Goal: Task Accomplishment & Management: Use online tool/utility

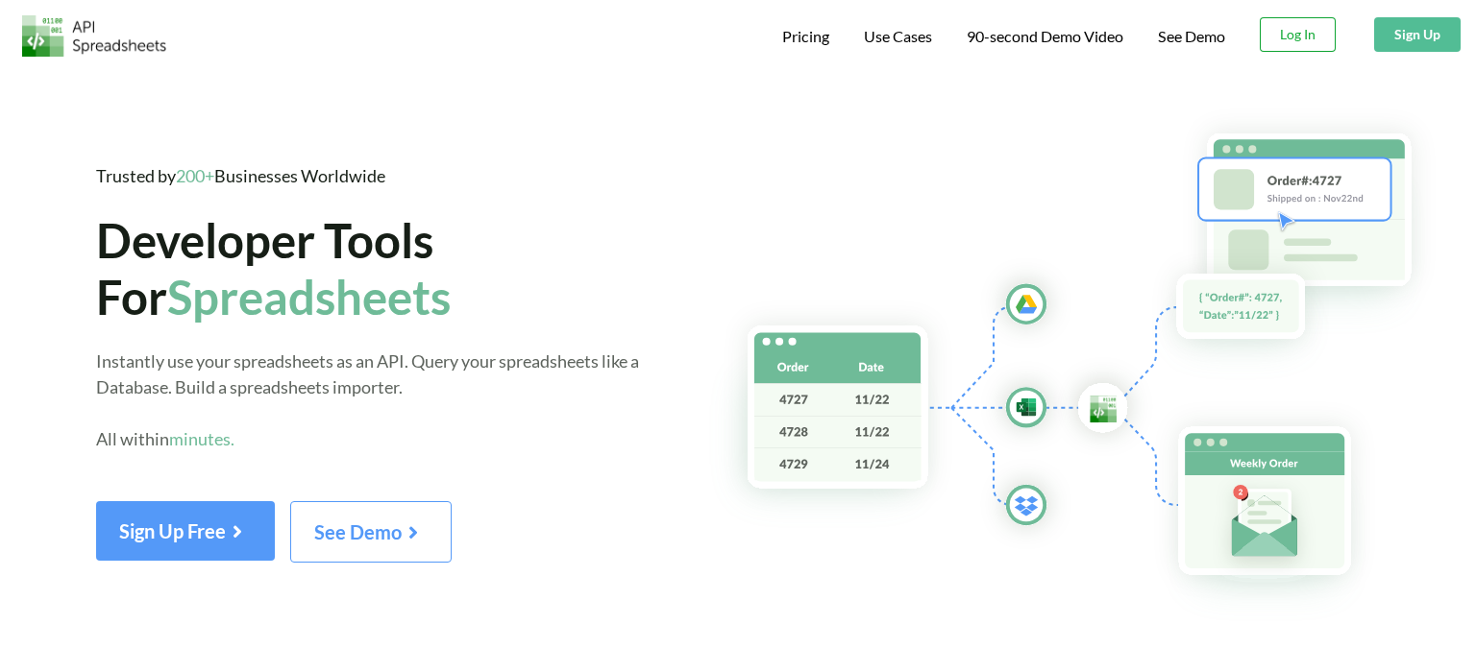
click at [1310, 36] on button "Log In" at bounding box center [1297, 34] width 76 height 35
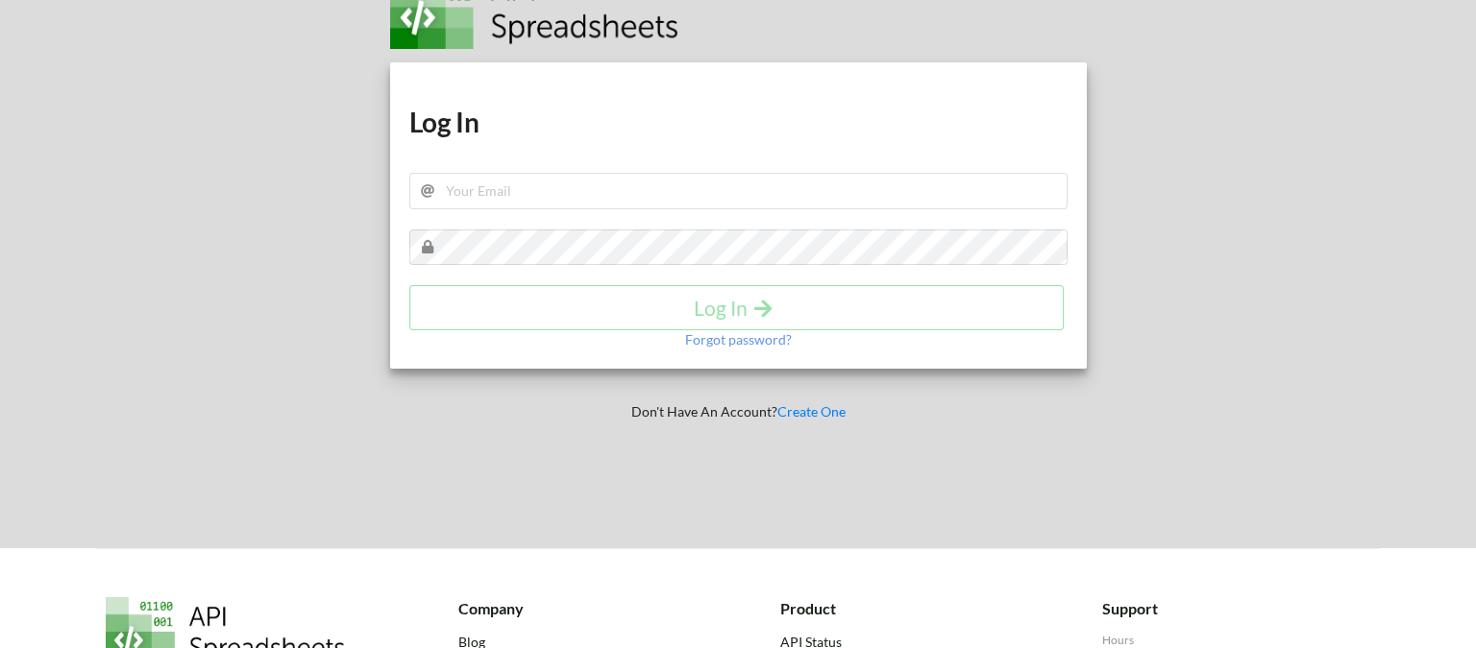
scroll to position [97, 0]
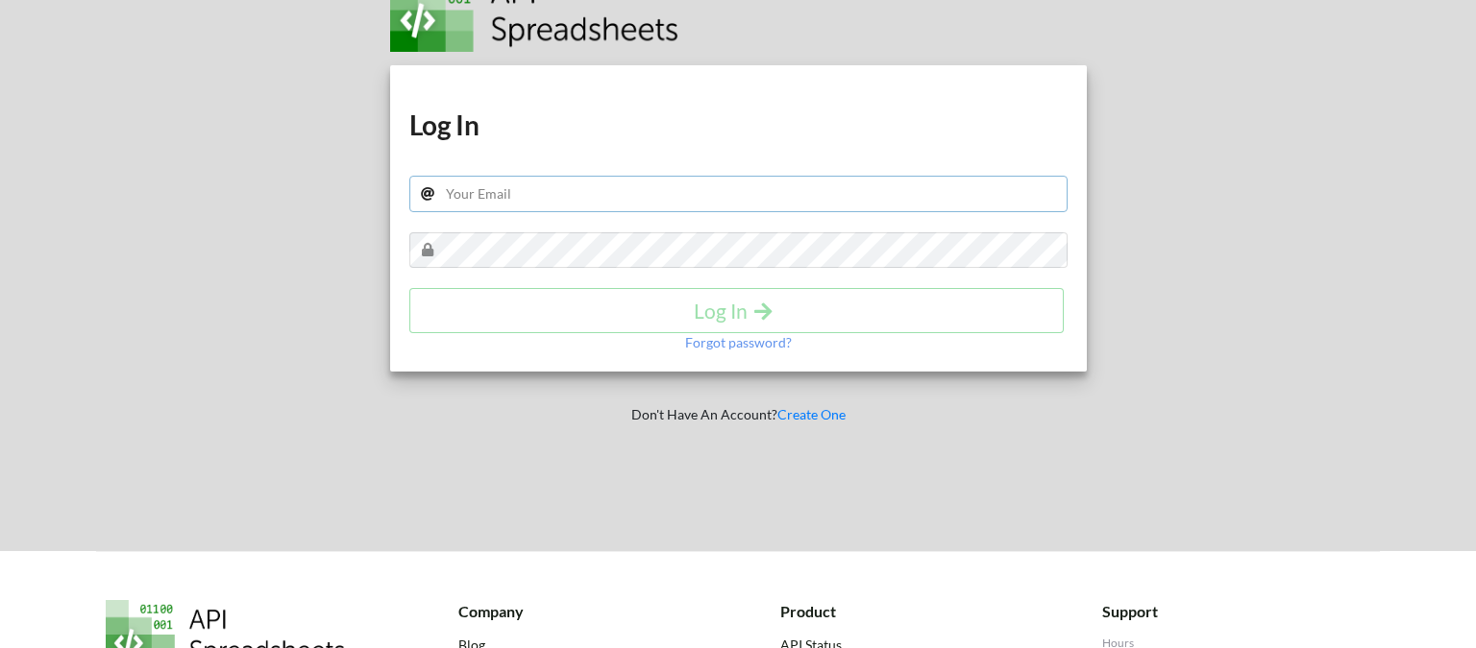
click at [751, 196] on input "text" at bounding box center [738, 194] width 658 height 37
click at [521, 196] on input "text" at bounding box center [738, 194] width 658 height 37
paste input "text"
click at [495, 193] on input "text" at bounding box center [738, 194] width 658 height 37
paste input "text"
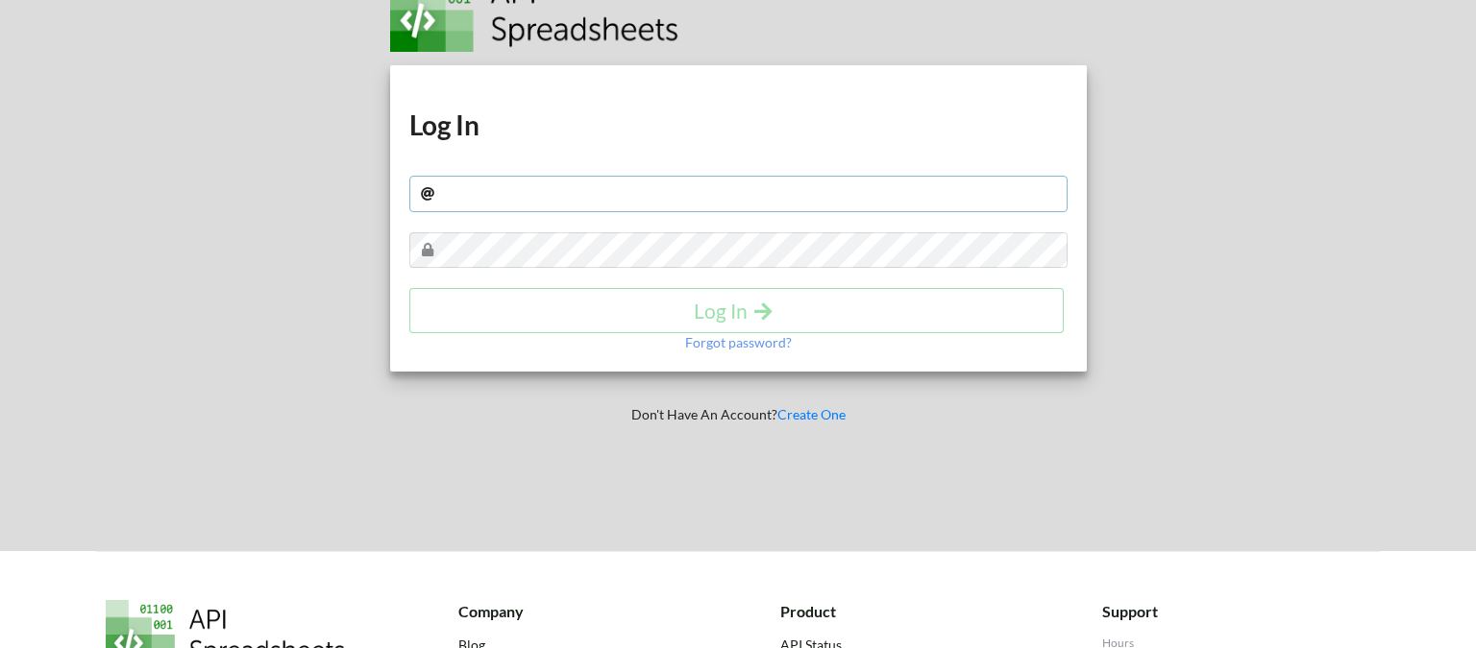
click at [522, 196] on input "text" at bounding box center [738, 194] width 658 height 37
paste input "text"
click at [568, 192] on input "text" at bounding box center [738, 194] width 658 height 37
paste input "[EMAIL_ADDRESS][DOMAIN_NAME]"
click at [755, 312] on icon "submit" at bounding box center [763, 310] width 24 height 20
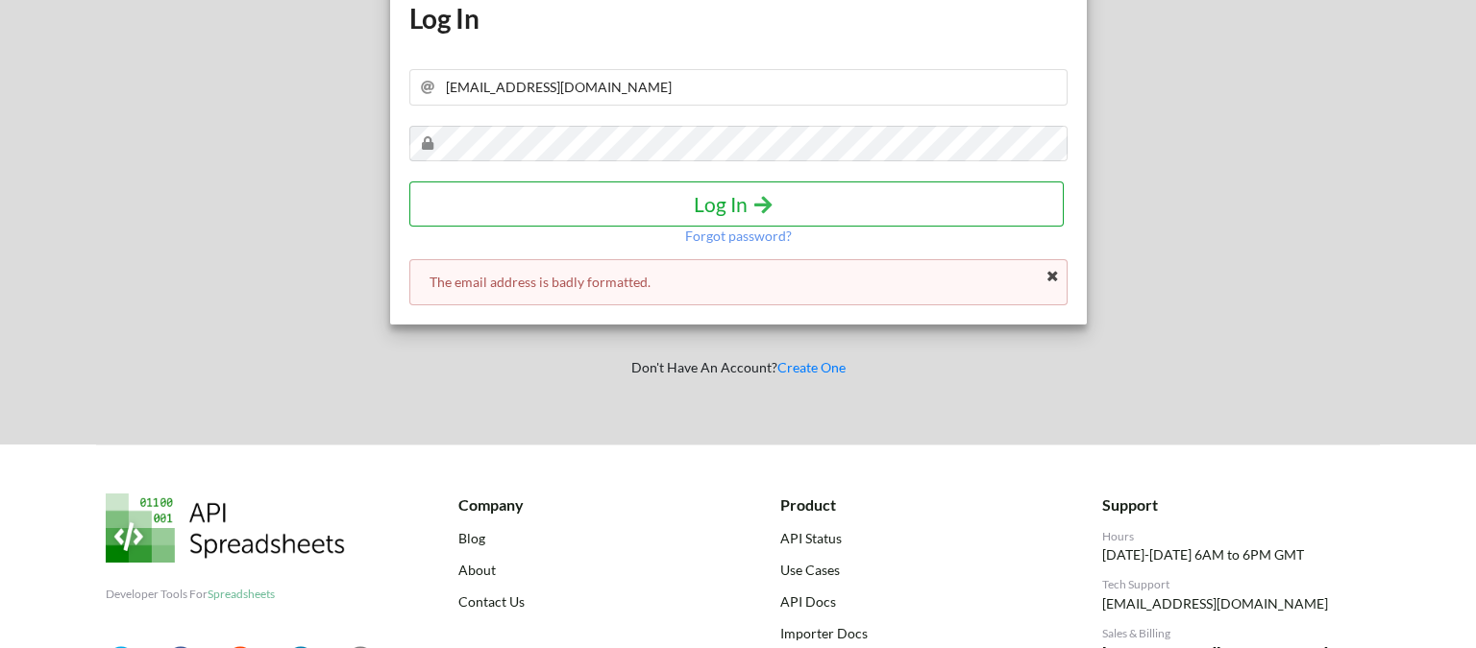
scroll to position [208, 0]
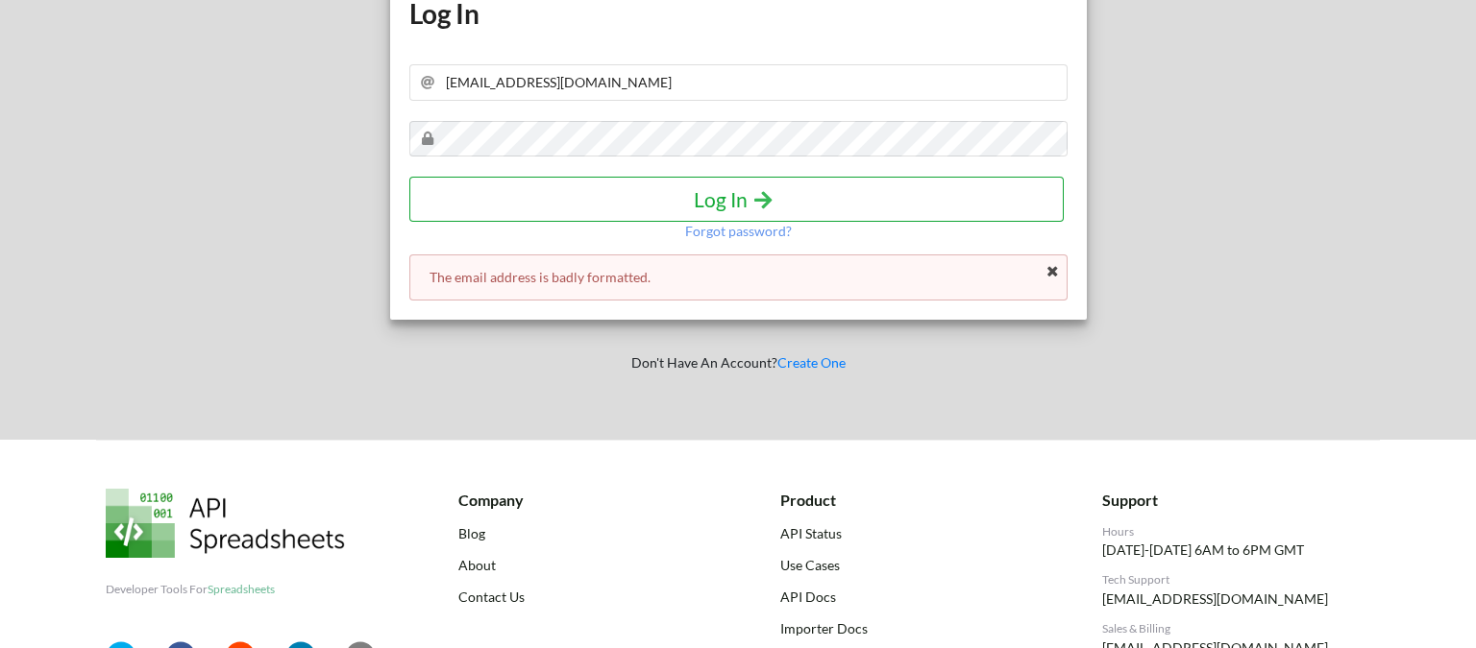
click at [770, 198] on icon "submit" at bounding box center [763, 198] width 24 height 20
click at [765, 85] on input "stclarepdxmanagement@gmail.com" at bounding box center [738, 82] width 658 height 37
click at [455, 85] on input "stclarepdxmanagement@gmail.com" at bounding box center [738, 82] width 658 height 37
type input "stclarepdxmanagement@gmail.com"
click at [769, 196] on icon "submit" at bounding box center [763, 198] width 24 height 20
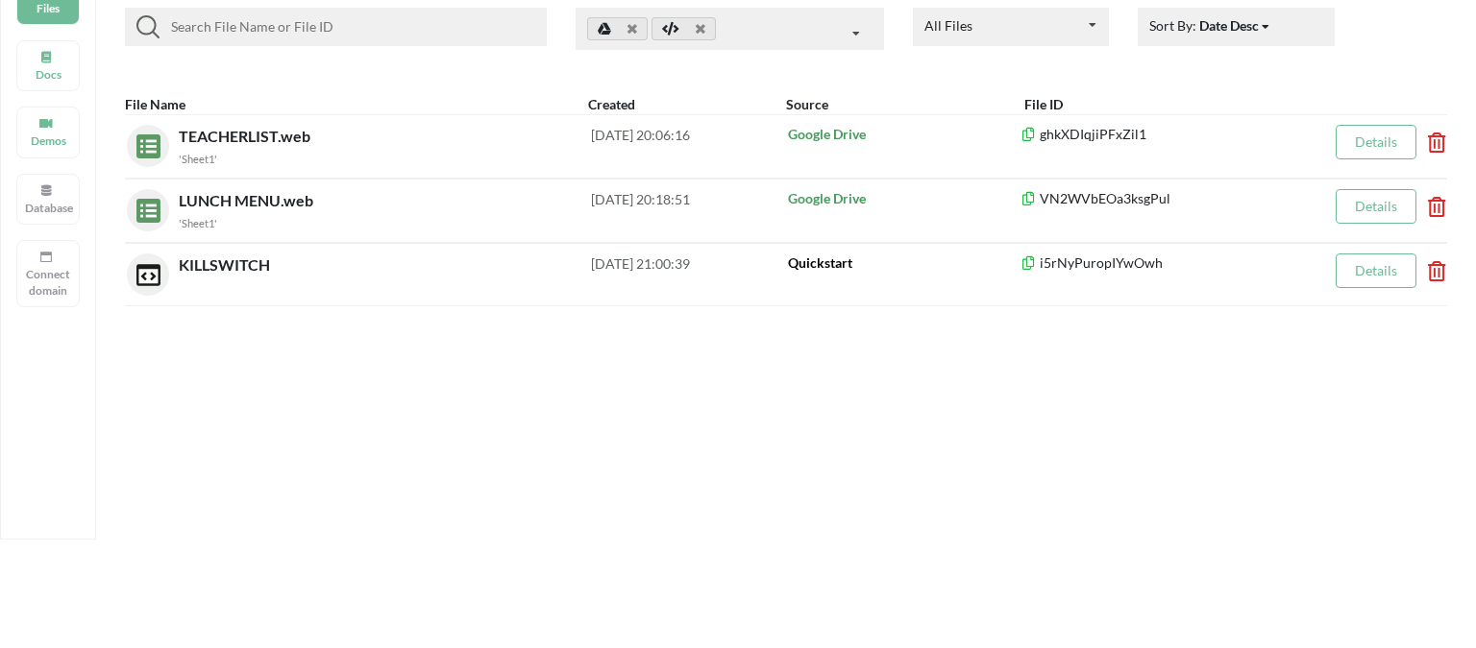
scroll to position [171, 0]
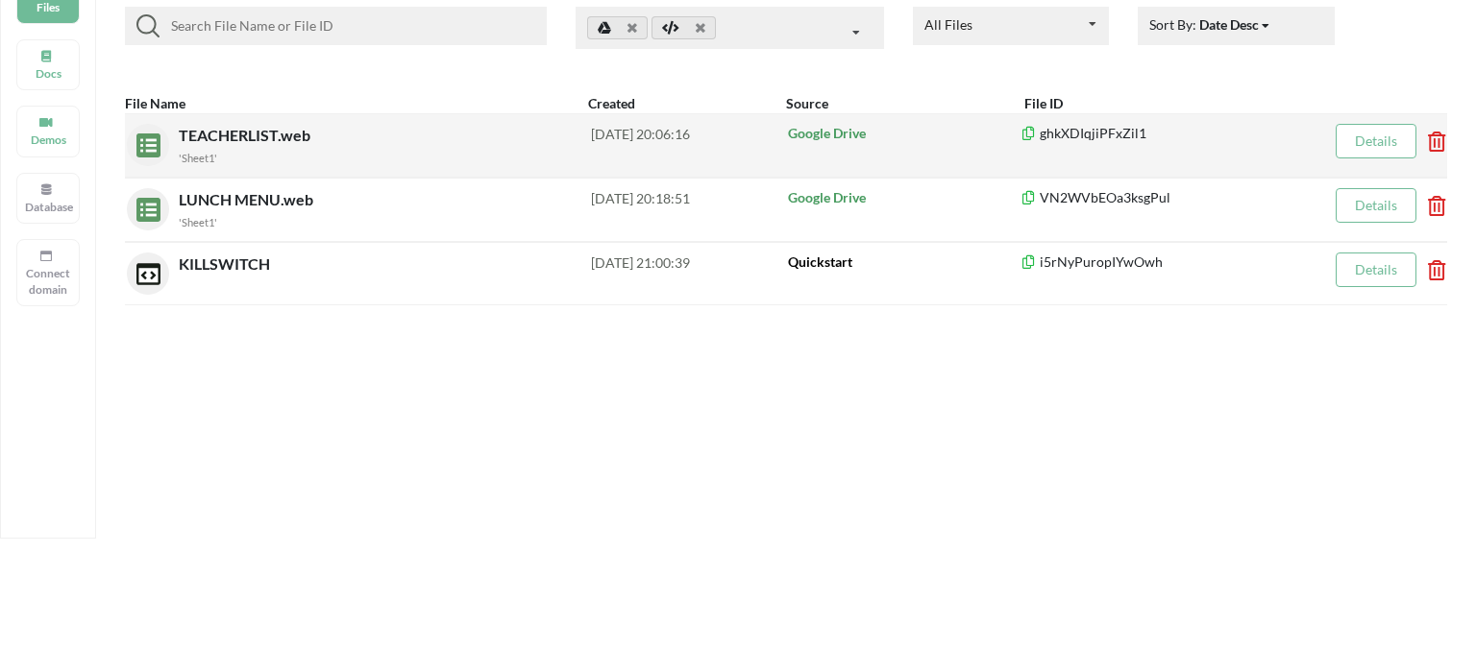
click at [210, 139] on span "TEACHERLIST.web" at bounding box center [246, 135] width 135 height 18
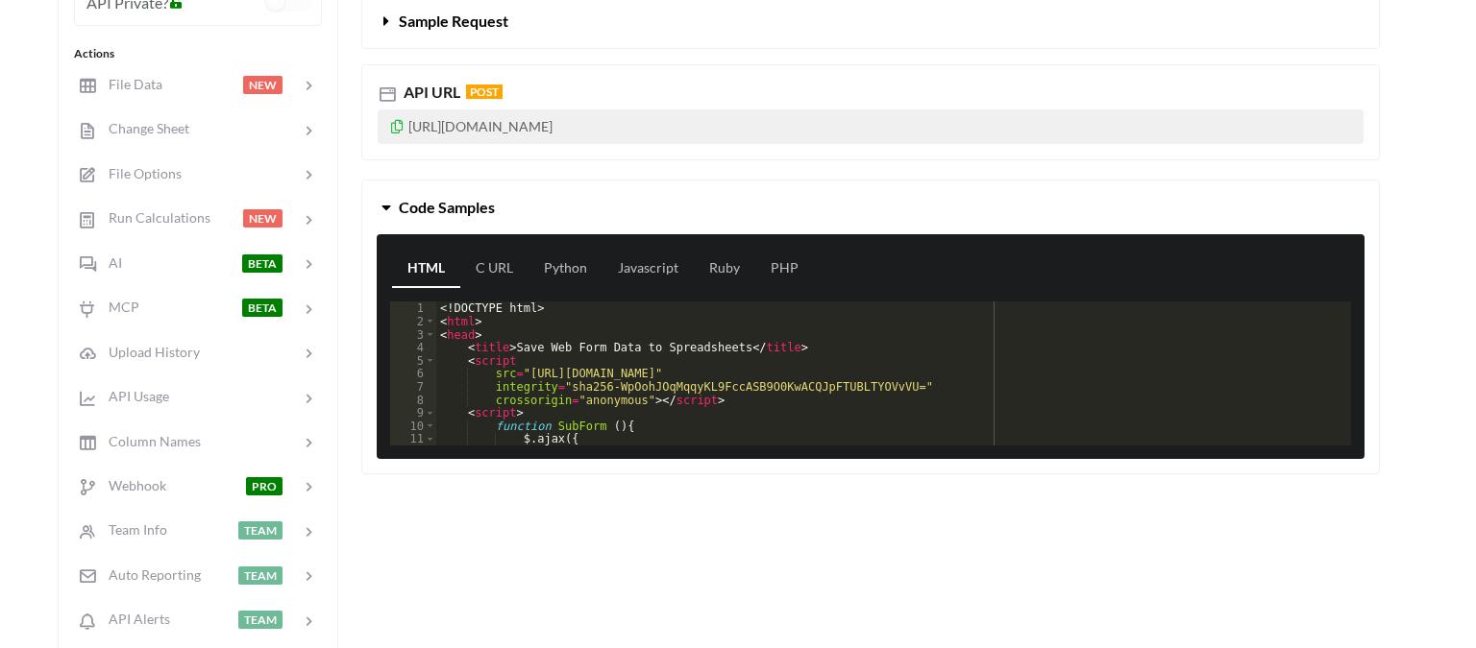
scroll to position [353, 0]
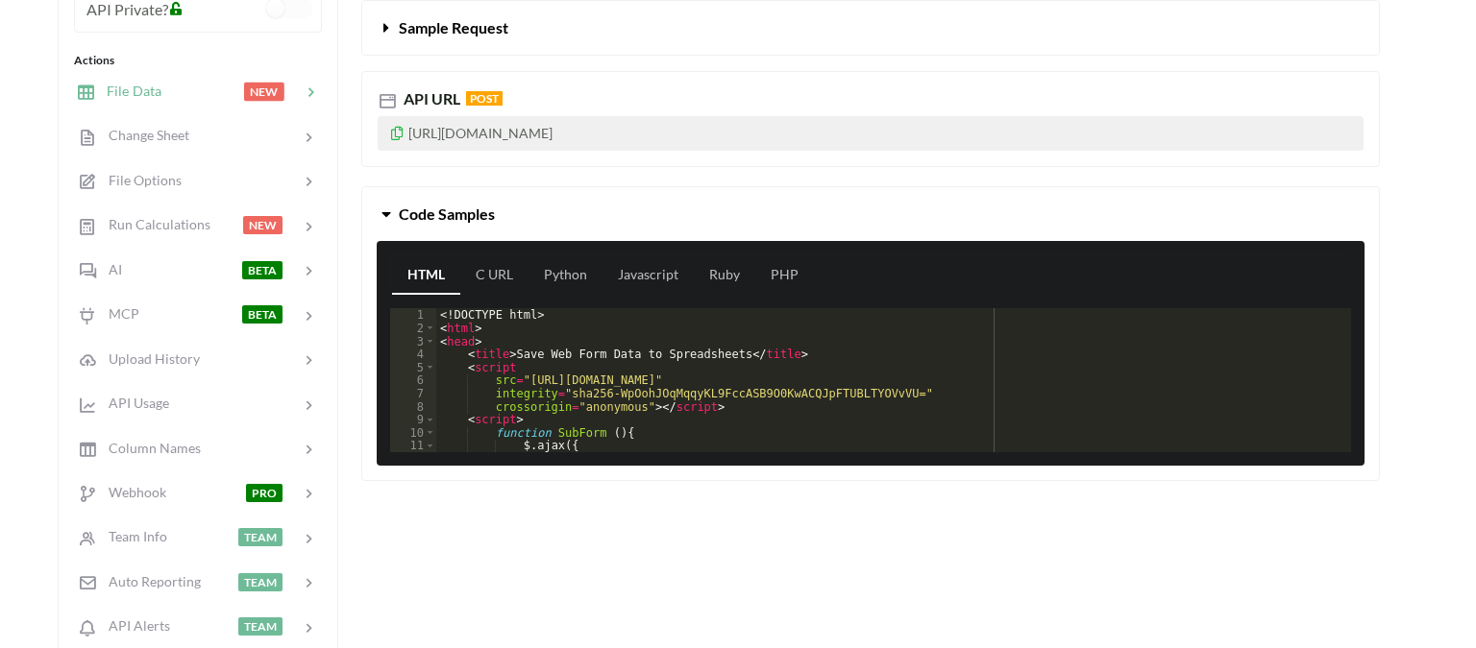
click at [132, 88] on span "File Data" at bounding box center [128, 91] width 66 height 16
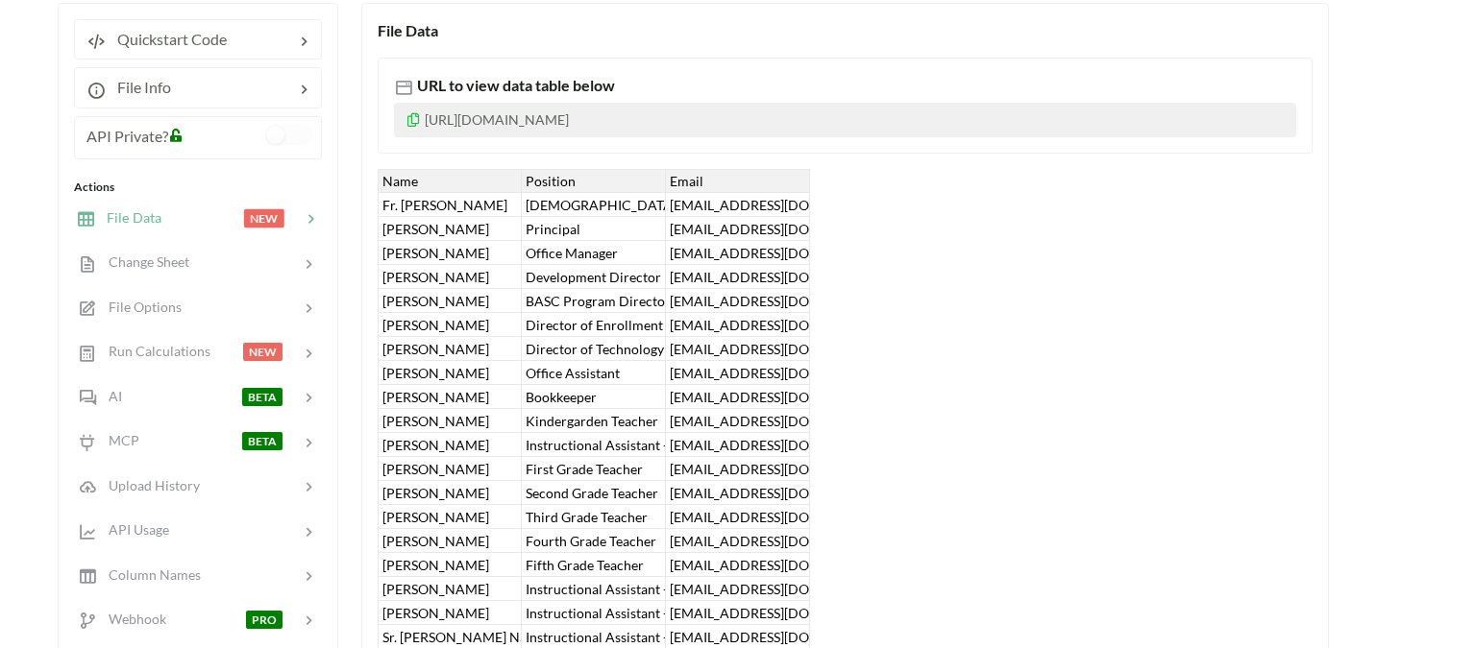
scroll to position [231, 0]
click at [726, 306] on div "[EMAIL_ADDRESS][DOMAIN_NAME]" at bounding box center [738, 298] width 144 height 24
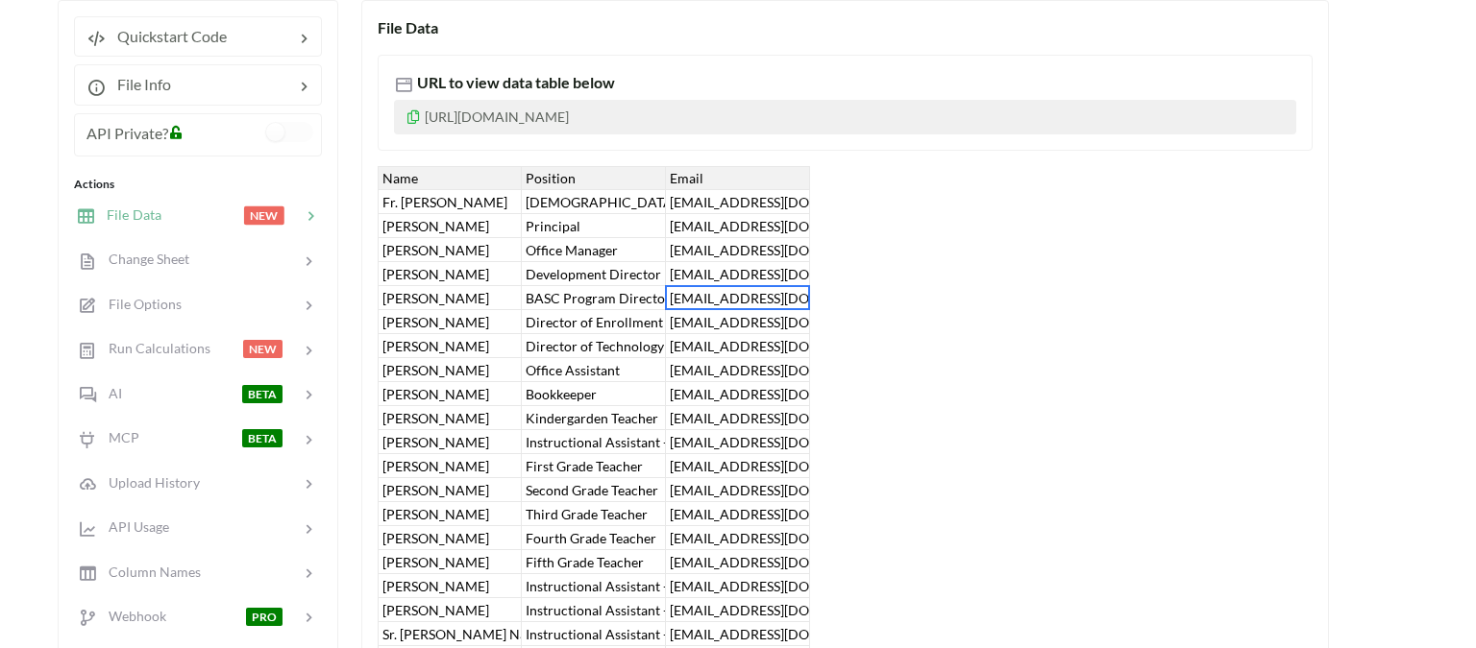
click at [464, 298] on div "[PERSON_NAME]" at bounding box center [450, 298] width 144 height 24
click at [496, 303] on div "[PERSON_NAME]" at bounding box center [450, 298] width 144 height 24
click at [484, 304] on div "[PERSON_NAME]" at bounding box center [450, 298] width 144 height 24
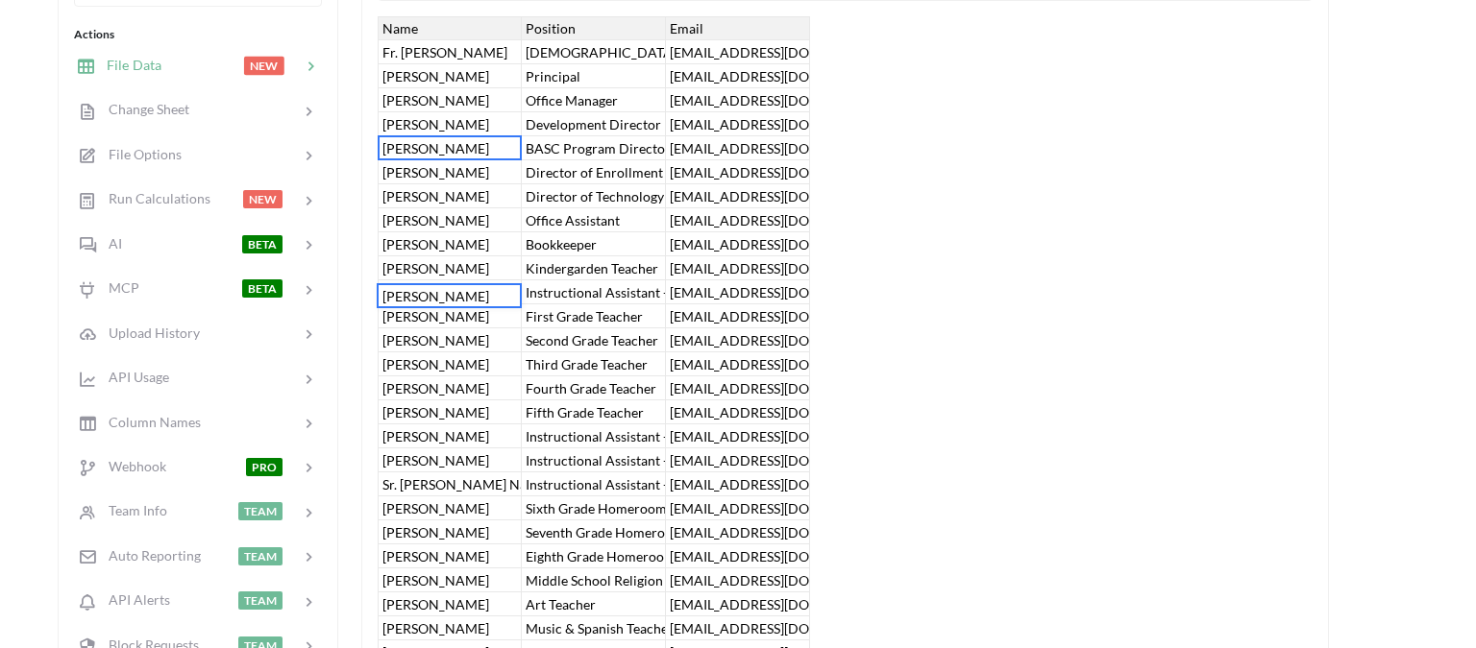
scroll to position [379, 0]
click at [488, 149] on div "[PERSON_NAME]" at bounding box center [450, 149] width 144 height 24
click at [509, 161] on div "[PERSON_NAME]" at bounding box center [450, 173] width 144 height 24
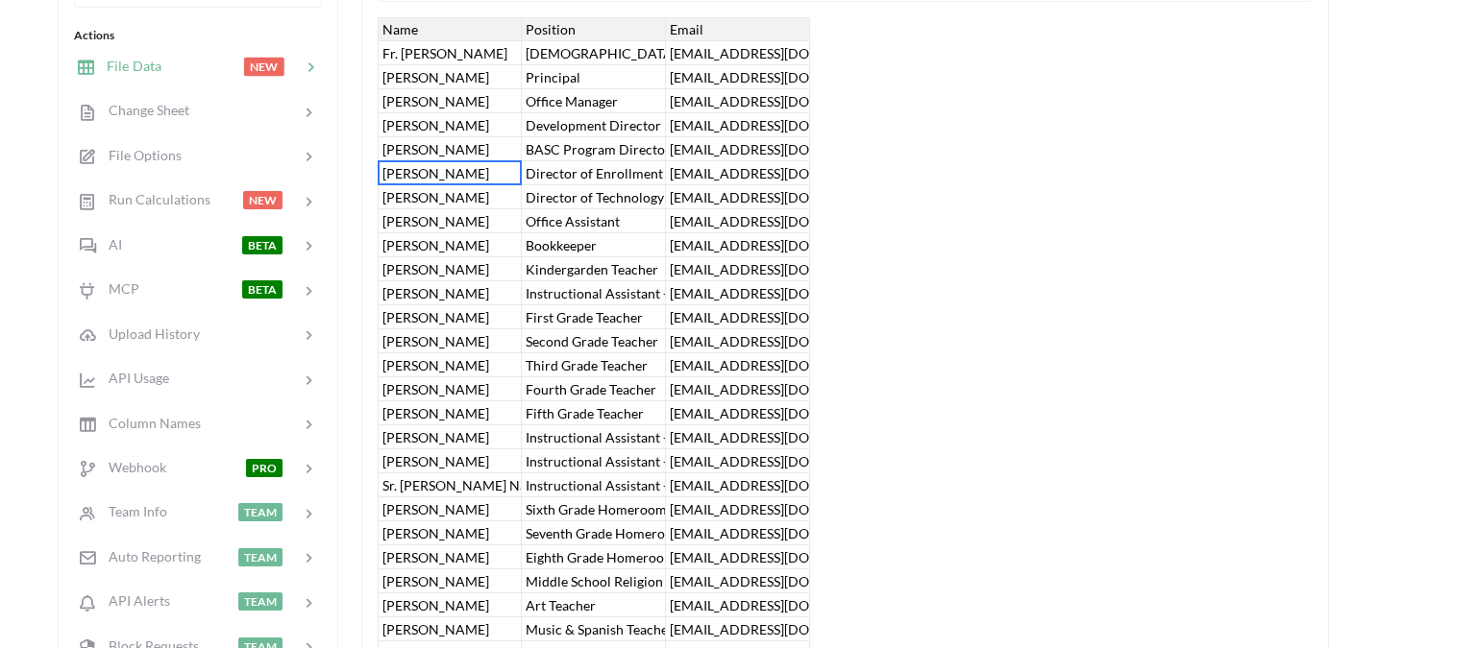
click at [501, 161] on div "[PERSON_NAME]" at bounding box center [450, 173] width 144 height 24
click at [475, 215] on div "[PERSON_NAME]" at bounding box center [450, 221] width 144 height 24
click at [130, 111] on span "Change Sheet" at bounding box center [142, 110] width 94 height 16
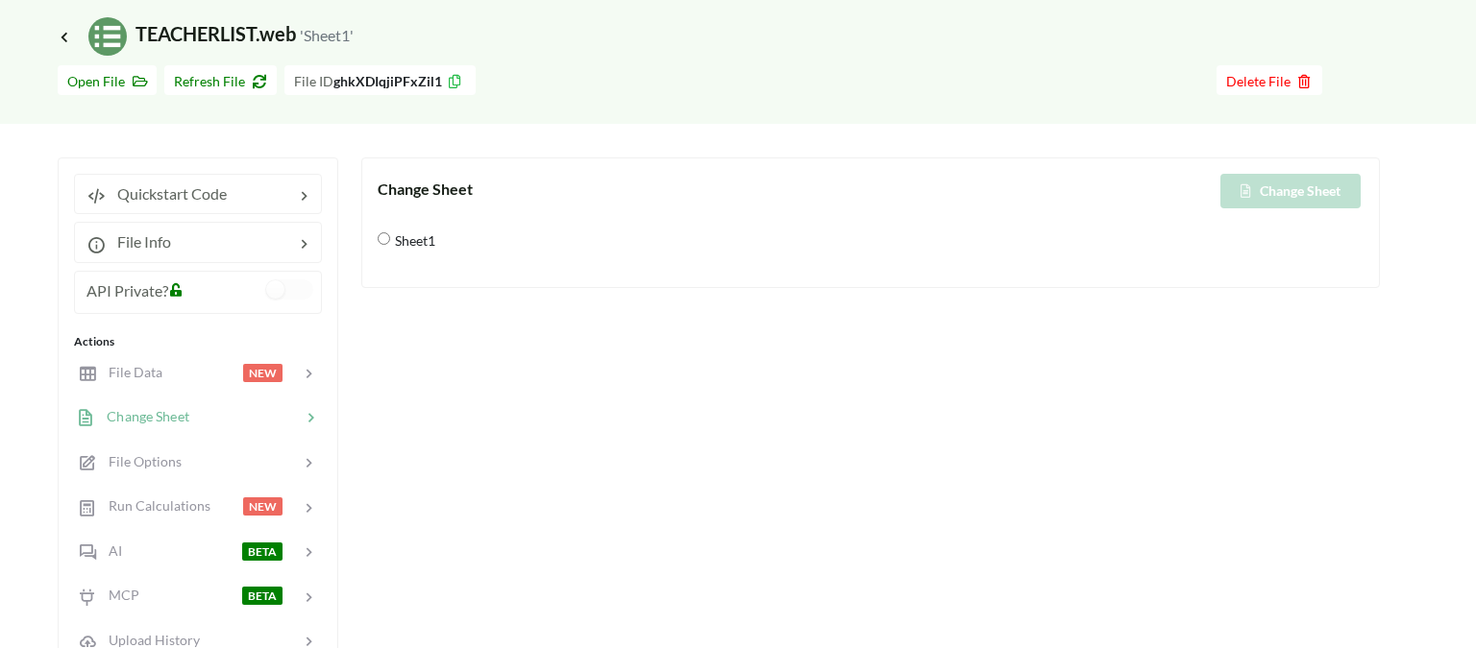
scroll to position [72, 0]
click at [64, 34] on icon at bounding box center [64, 37] width 17 height 15
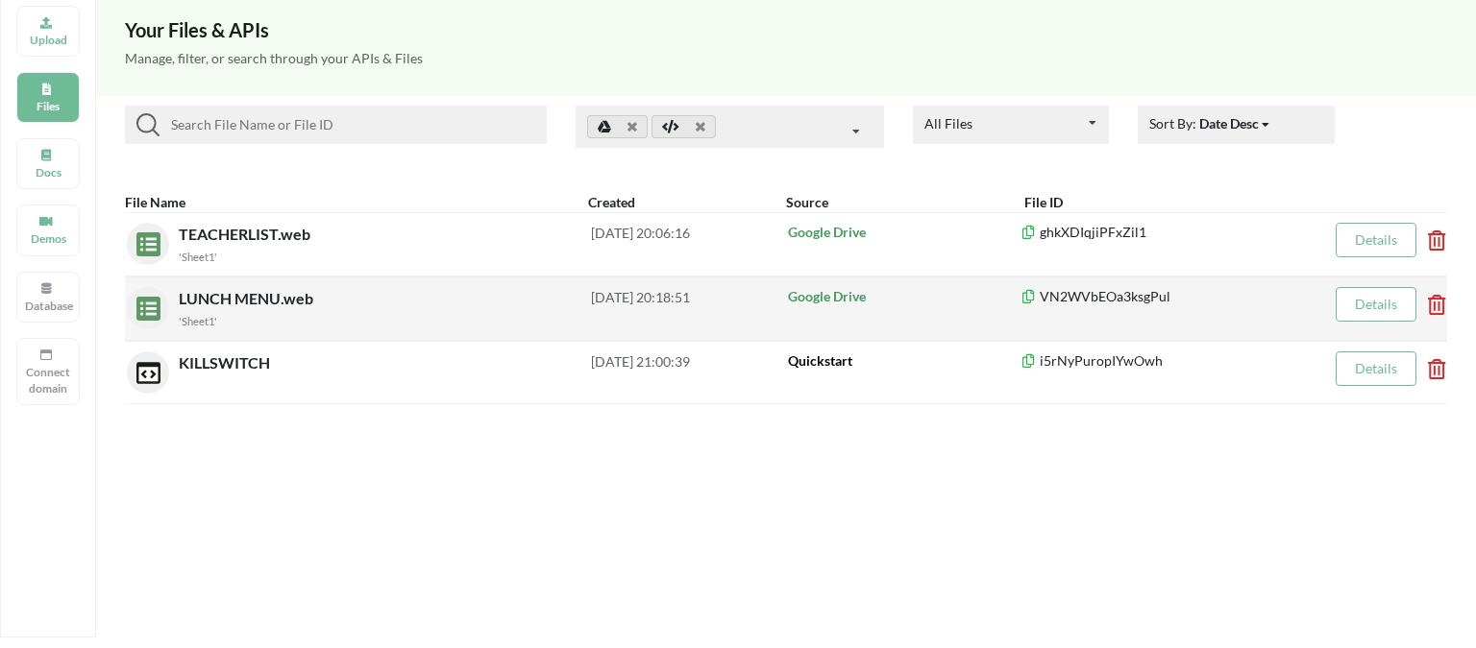
click at [290, 312] on div "'Sheet1'" at bounding box center [385, 320] width 412 height 20
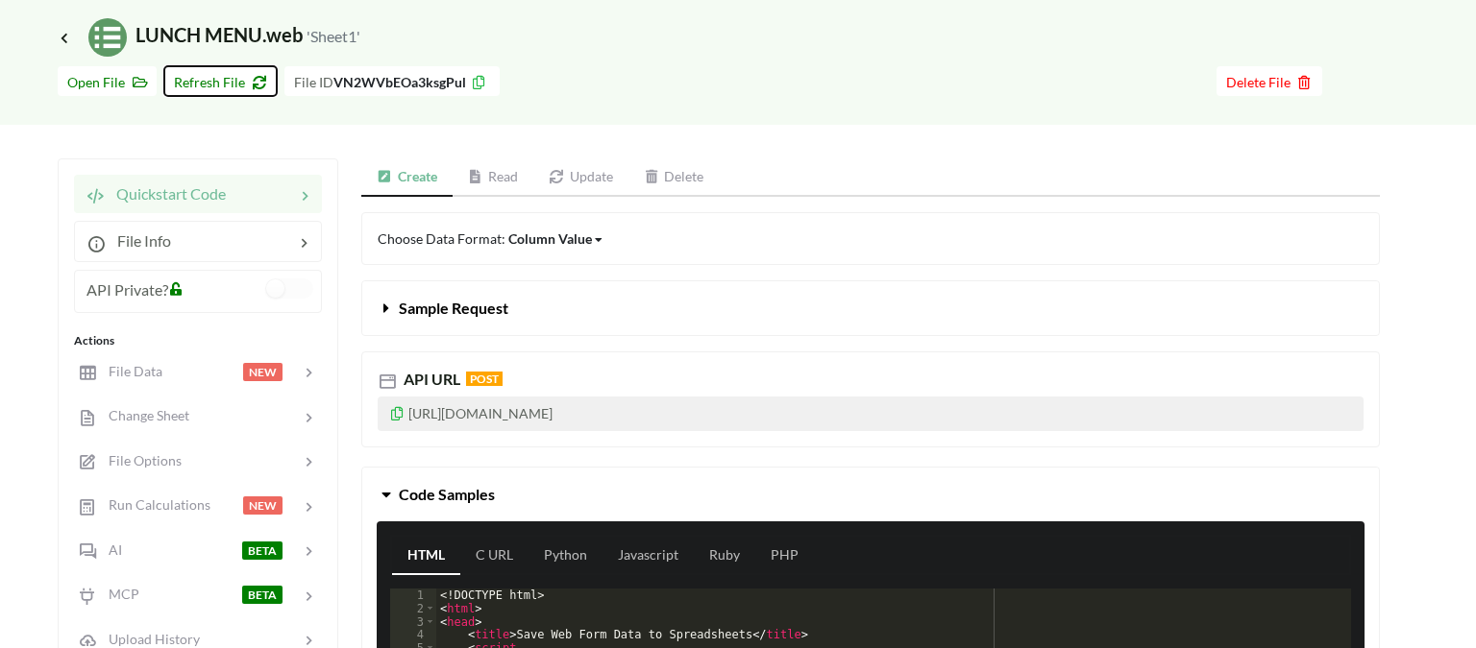
click at [248, 79] on icon at bounding box center [256, 79] width 16 height 13
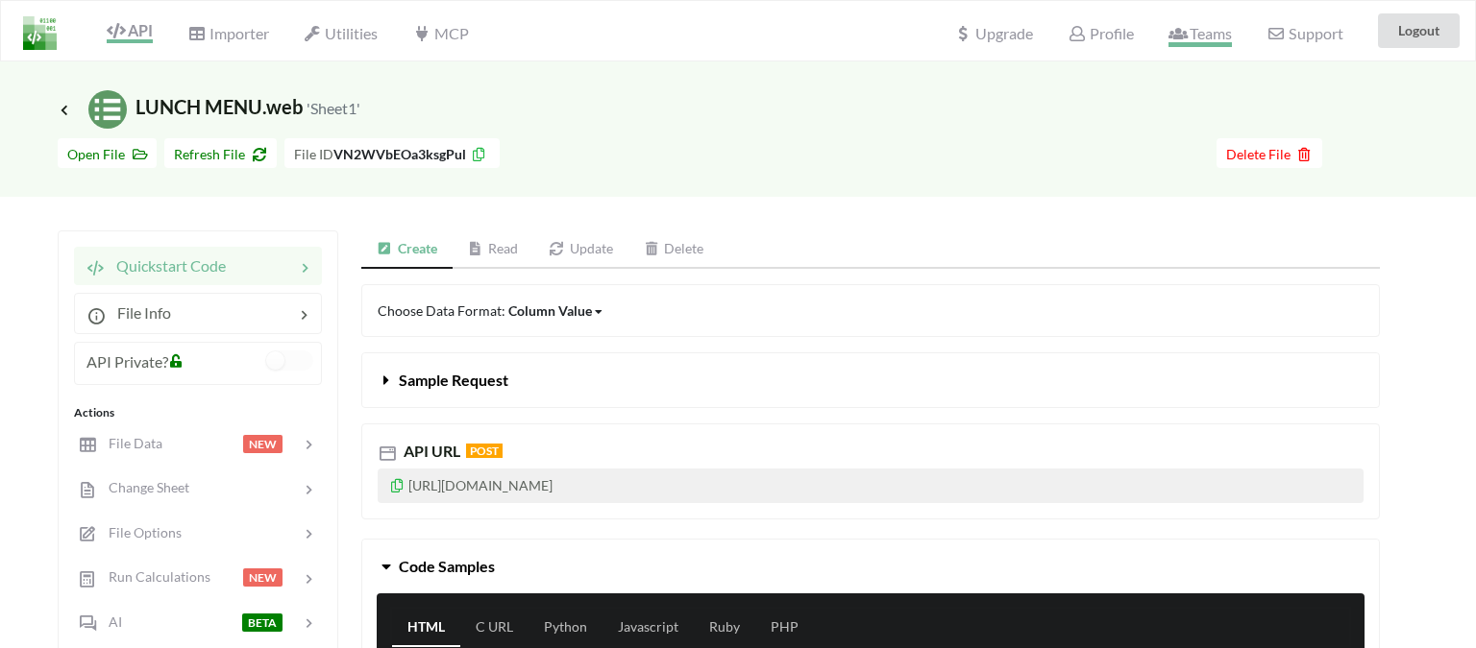
click at [1220, 39] on span "Teams" at bounding box center [1199, 35] width 63 height 23
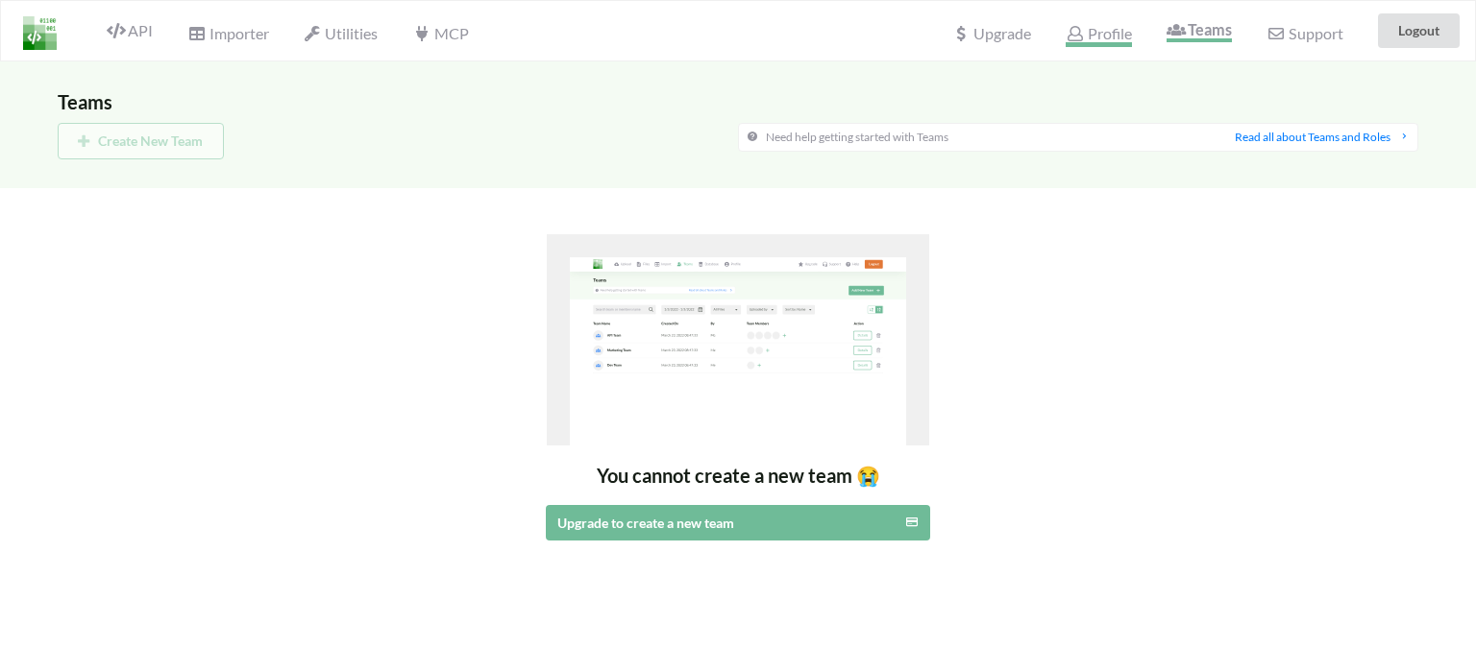
click at [1108, 37] on span "Profile" at bounding box center [1097, 35] width 65 height 23
